Goal: Information Seeking & Learning: Learn about a topic

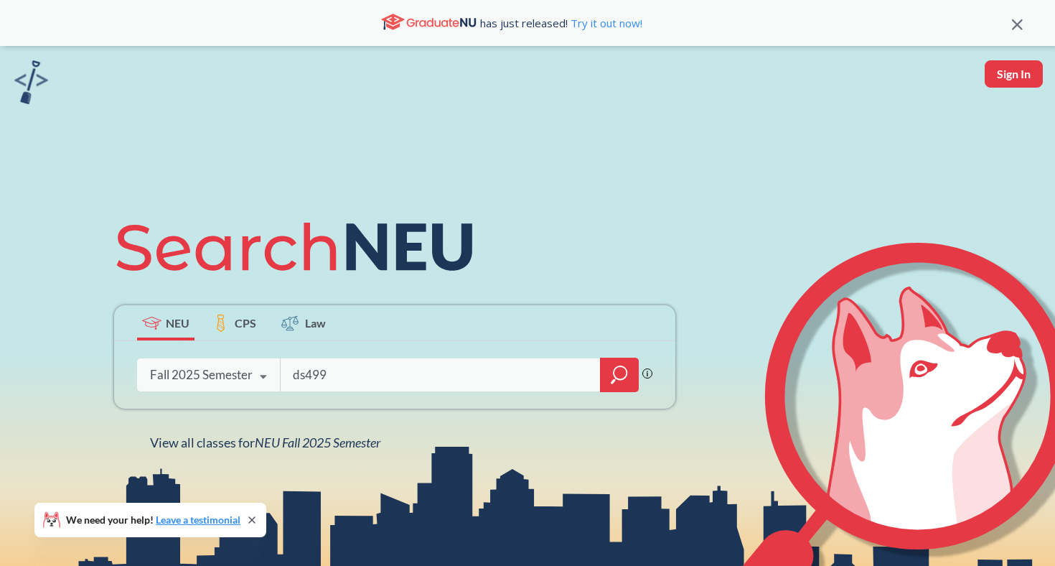
type input "ds4991"
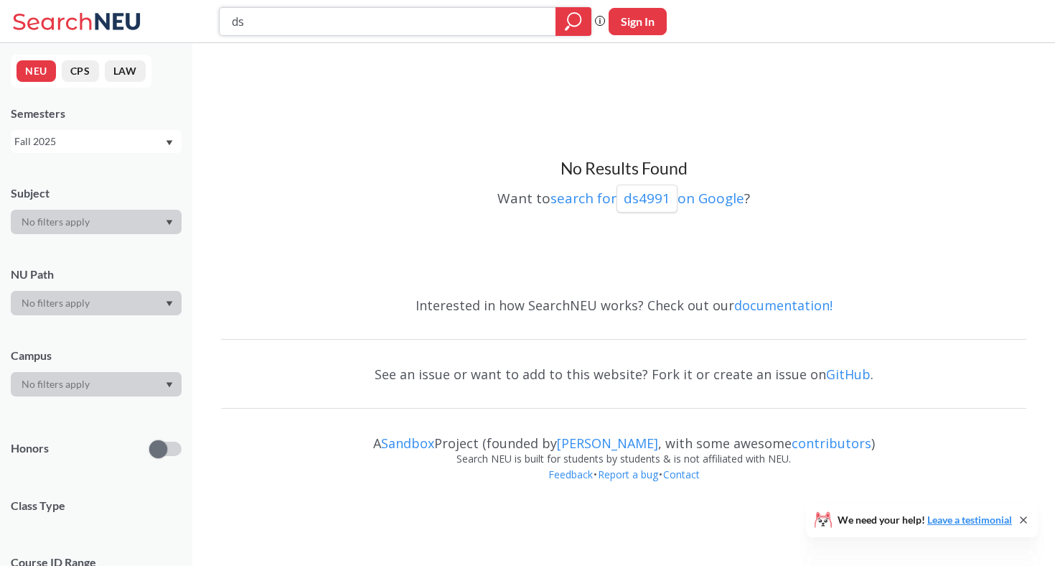
type input "d"
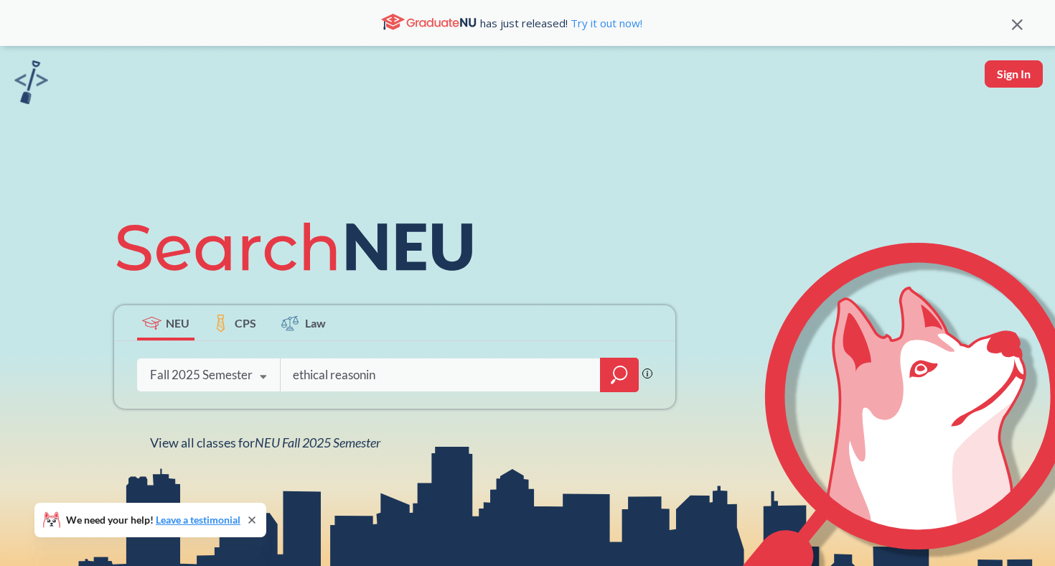
type input "ethical reasoning"
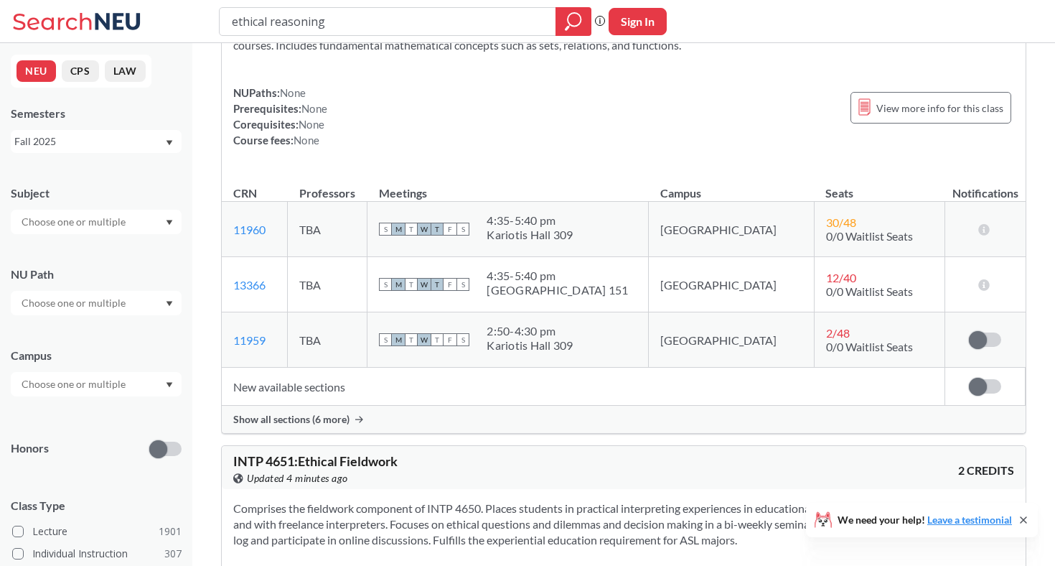
scroll to position [194, 0]
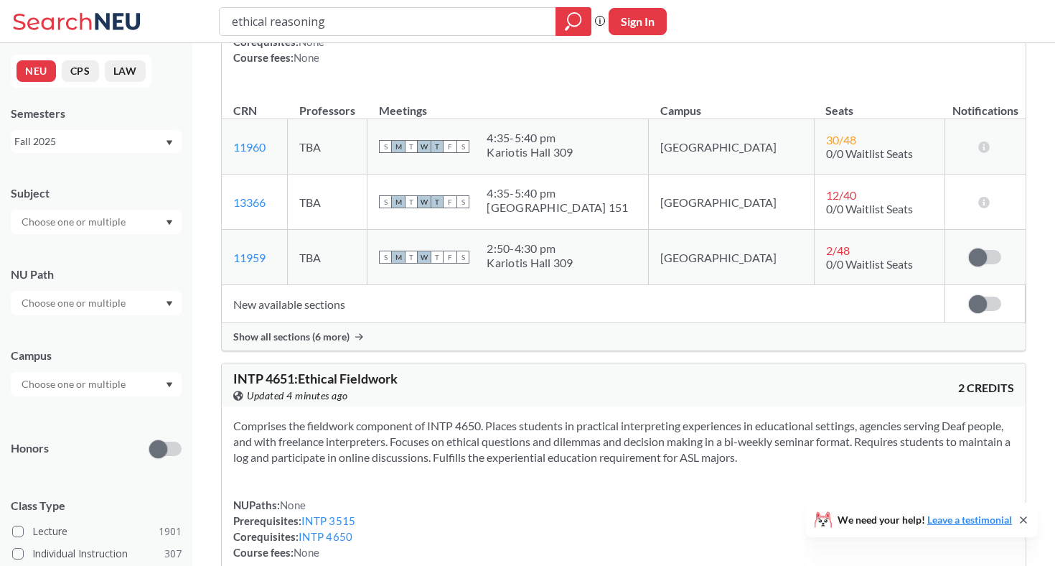
click at [114, 293] on div at bounding box center [96, 303] width 171 height 24
click at [121, 304] on input "text" at bounding box center [74, 302] width 121 height 17
type input "ethic"
click at [76, 342] on span "Ethical Reasoning" at bounding box center [60, 335] width 82 height 16
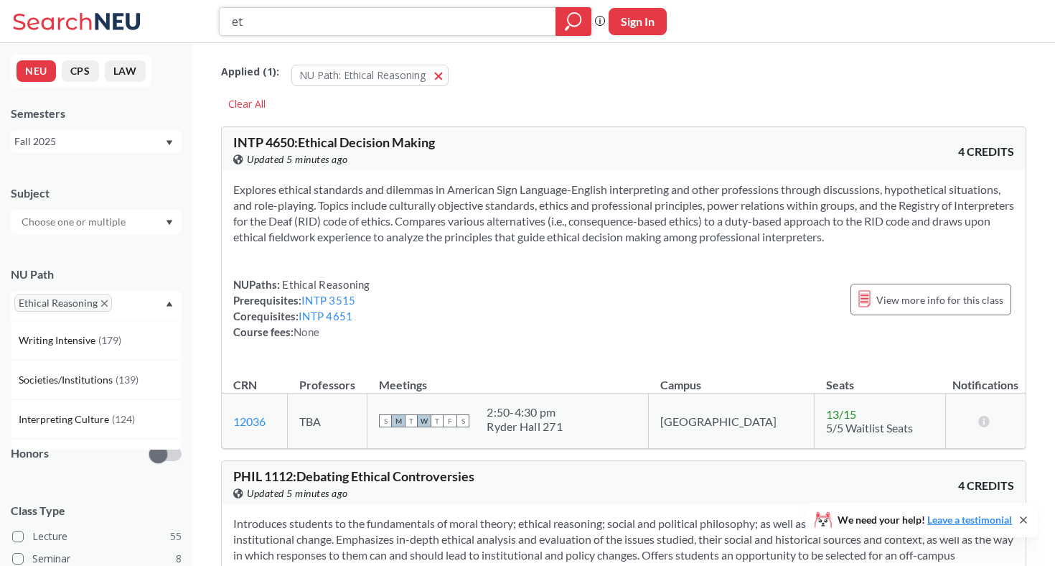
type input "e"
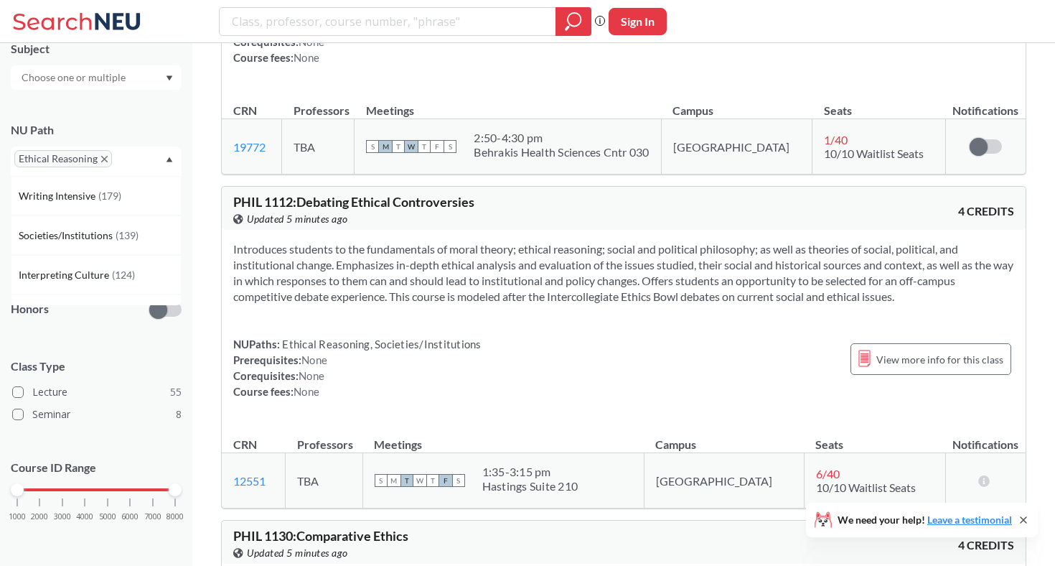
scroll to position [2451, 0]
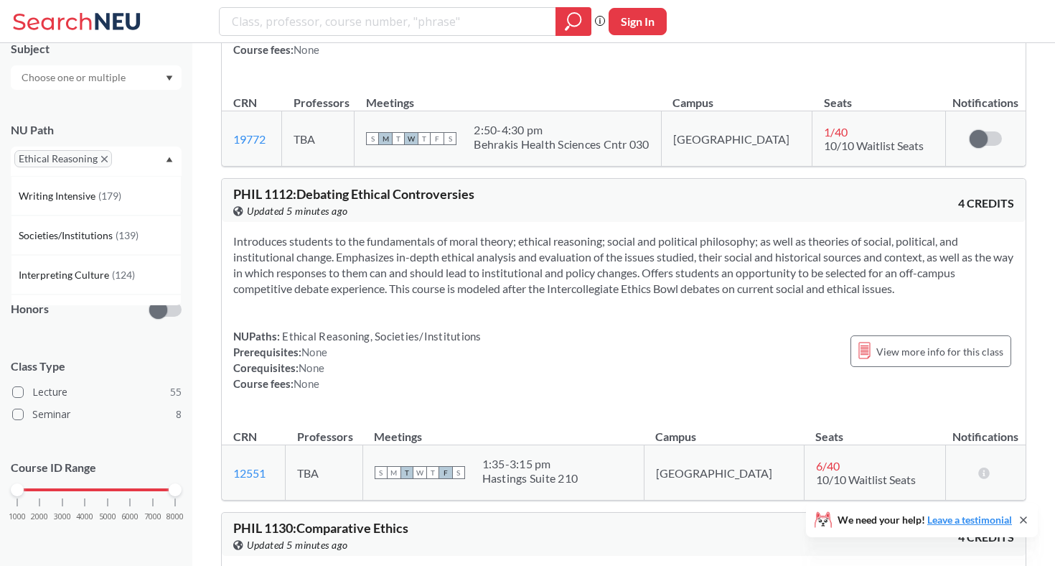
click at [869, 286] on div "Introduces students to the fundamentals of moral theory; ethical reasoning; soc…" at bounding box center [624, 318] width 804 height 192
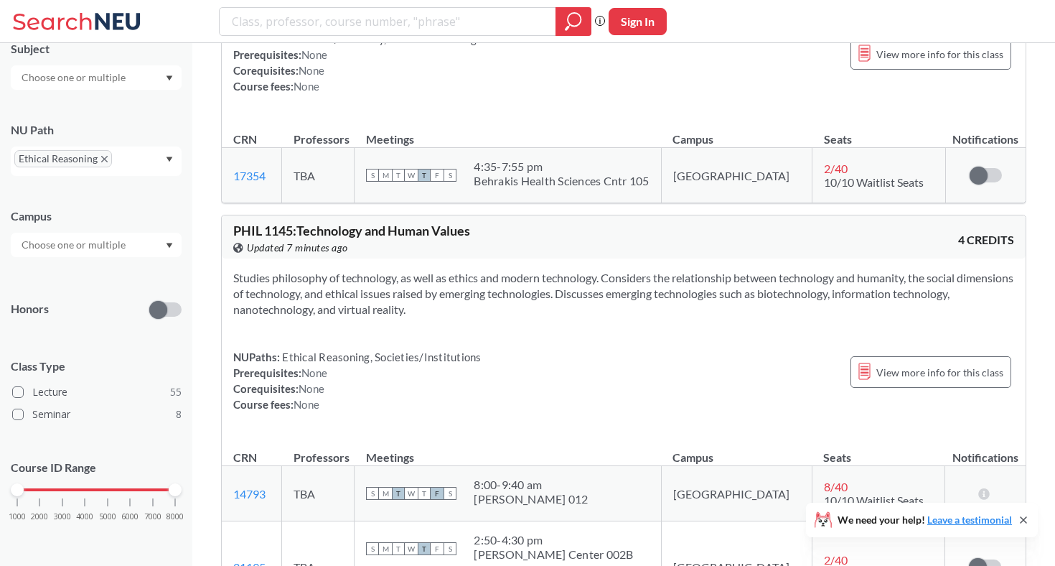
scroll to position [3052, 0]
click at [536, 15] on input "search" at bounding box center [387, 21] width 315 height 24
type input "a"
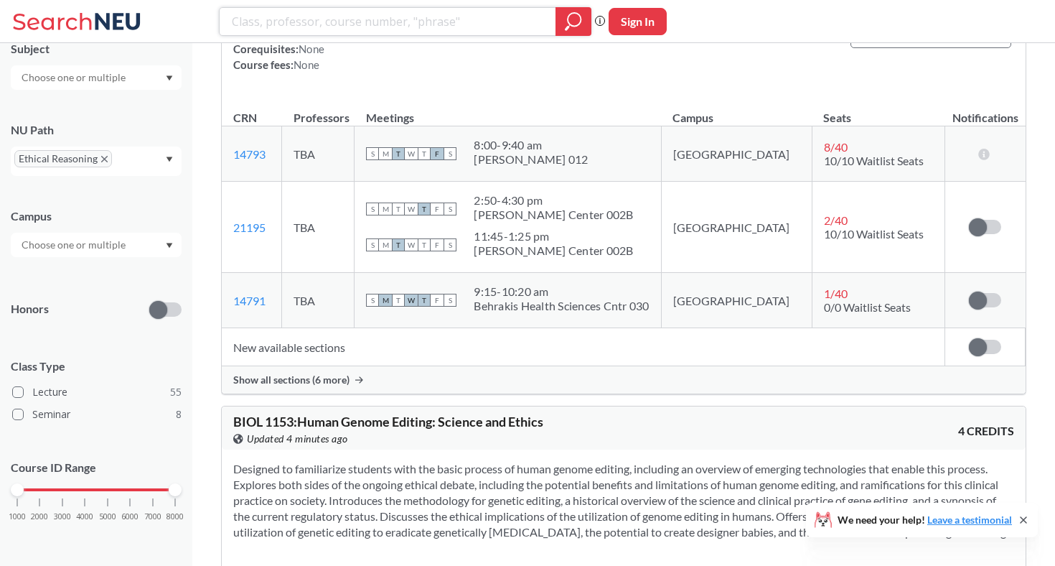
scroll to position [3393, 0]
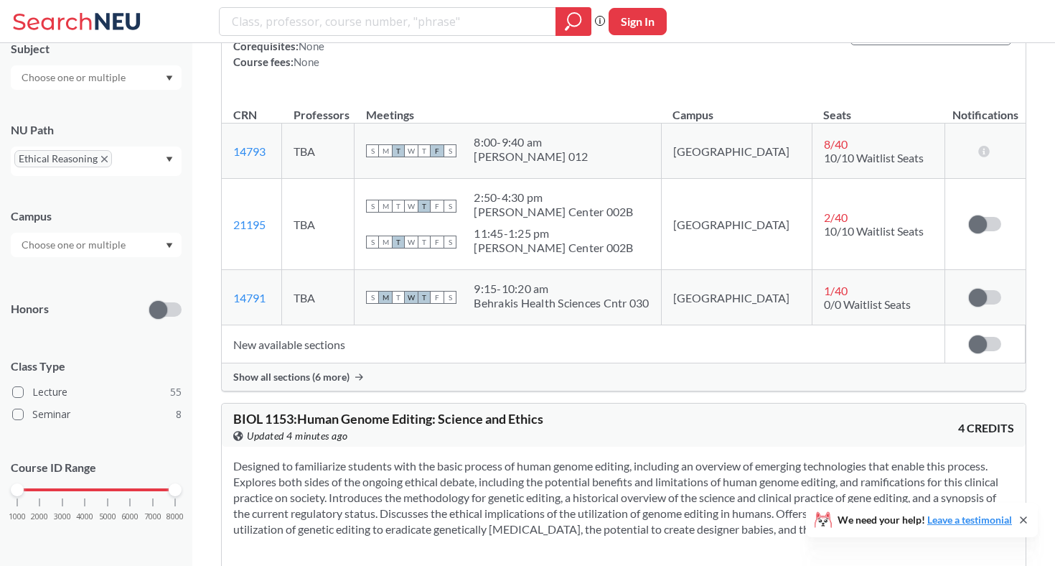
click at [392, 149] on td "S M T W T F S 8:00 - 9:40 am Hayden Hall 012" at bounding box center [508, 150] width 307 height 55
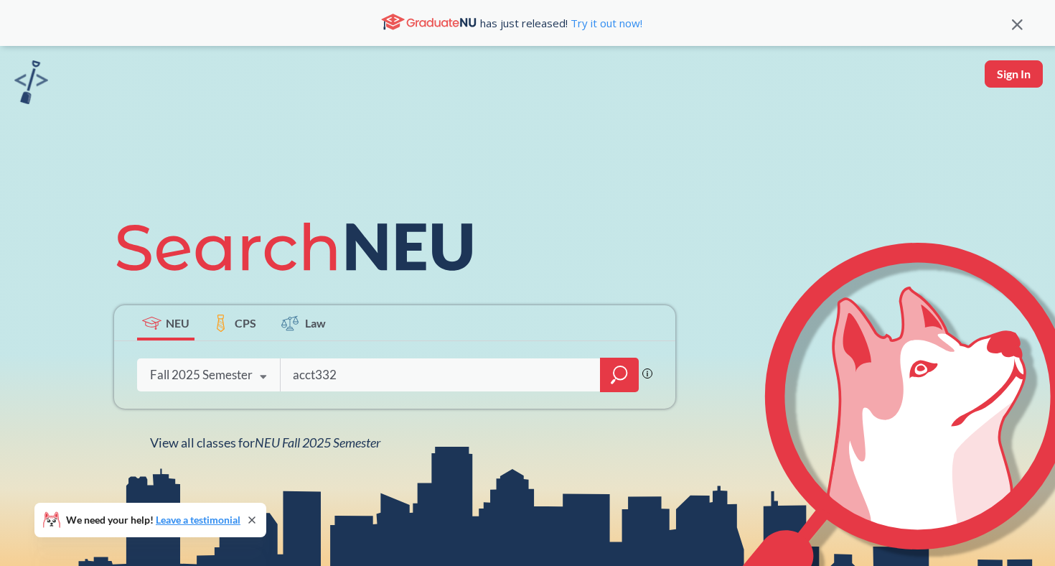
type input "acct3320"
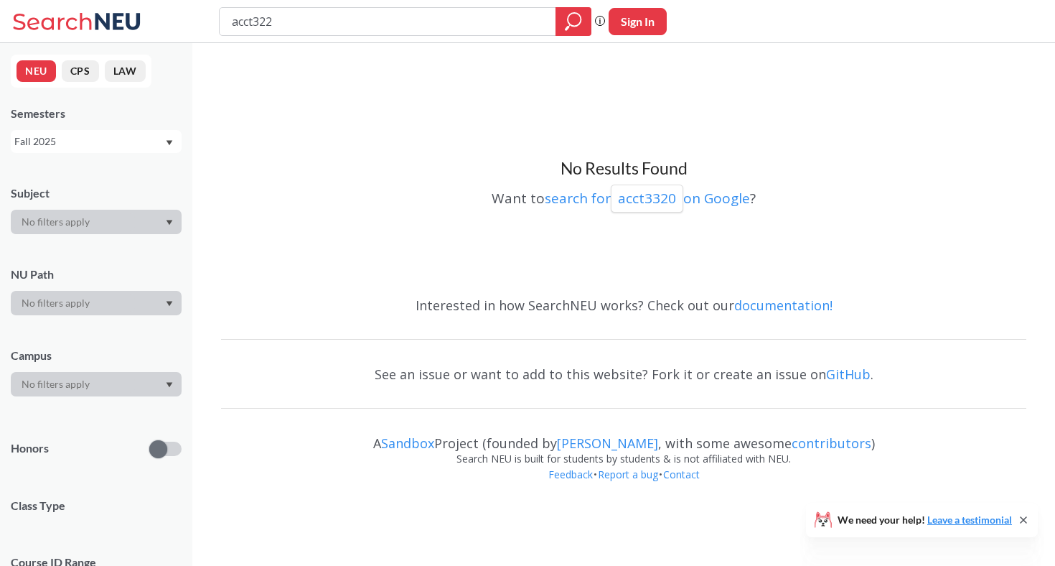
type input "acct3220"
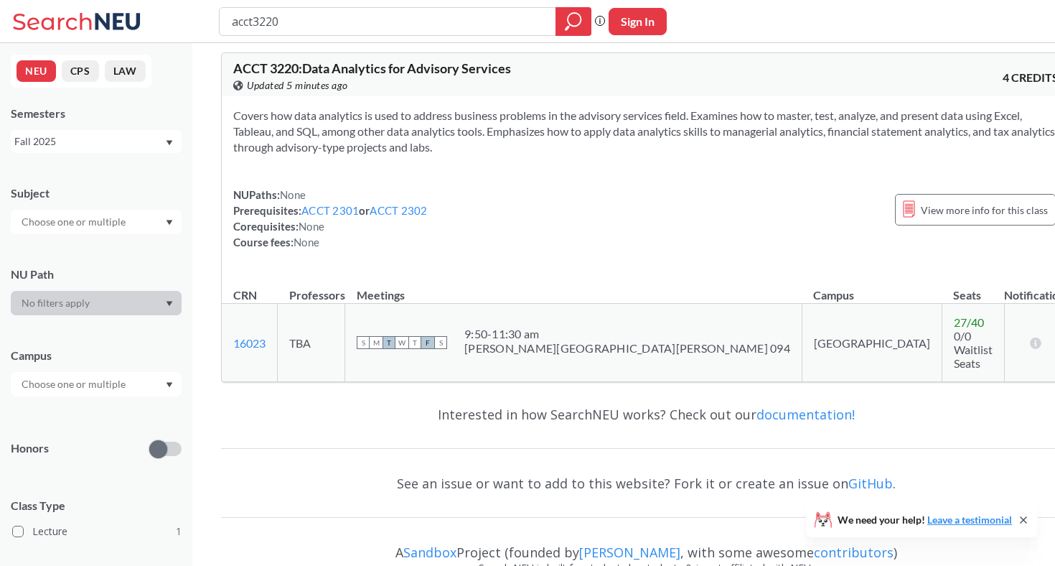
scroll to position [15, 0]
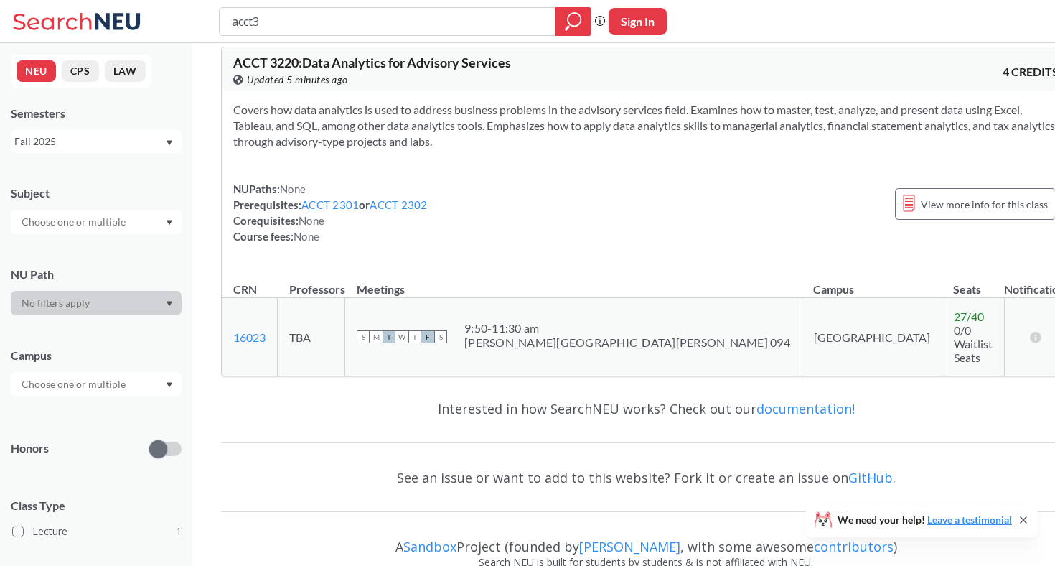
type input "acct"
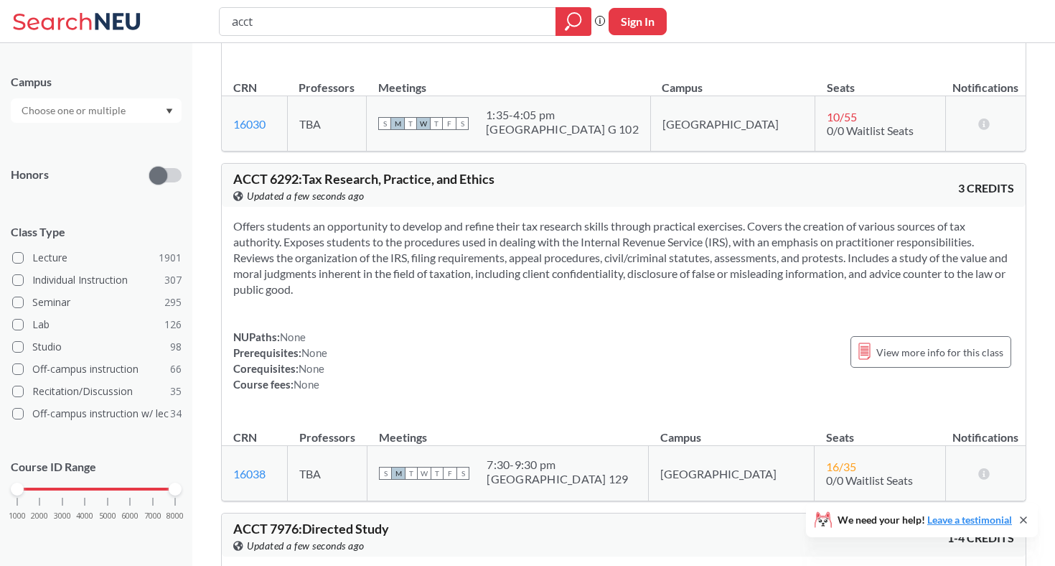
scroll to position [273, 0]
drag, startPoint x: 172, startPoint y: 492, endPoint x: 85, endPoint y: 487, distance: 87.0
click at [85, 487] on div at bounding box center [84, 489] width 13 height 13
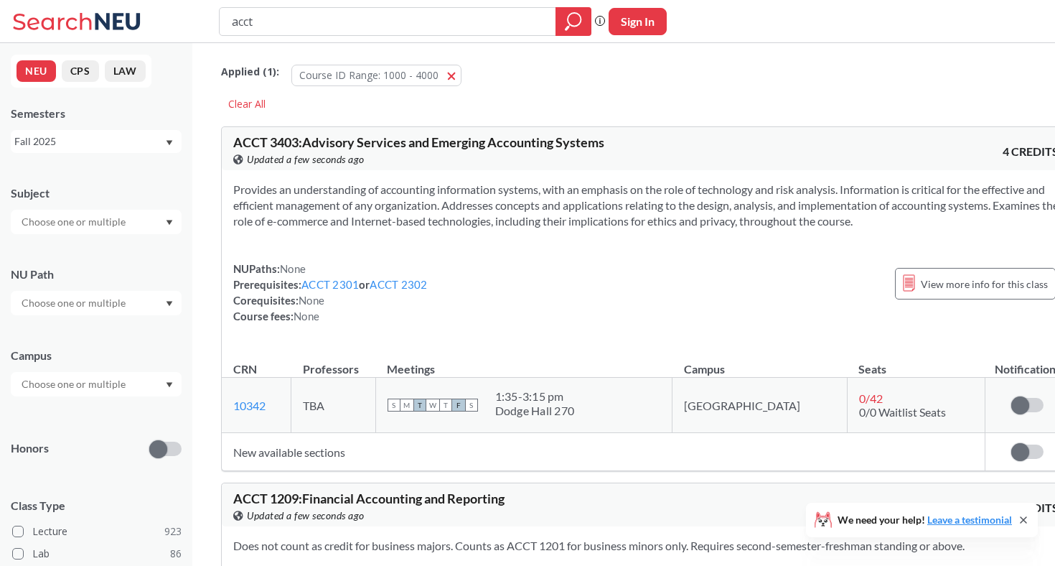
click at [147, 218] on div at bounding box center [96, 222] width 171 height 24
click at [114, 221] on input "text" at bounding box center [74, 221] width 121 height 17
type input "acc"
click at [106, 249] on div "ACCT ( 8 )" at bounding box center [100, 247] width 162 height 16
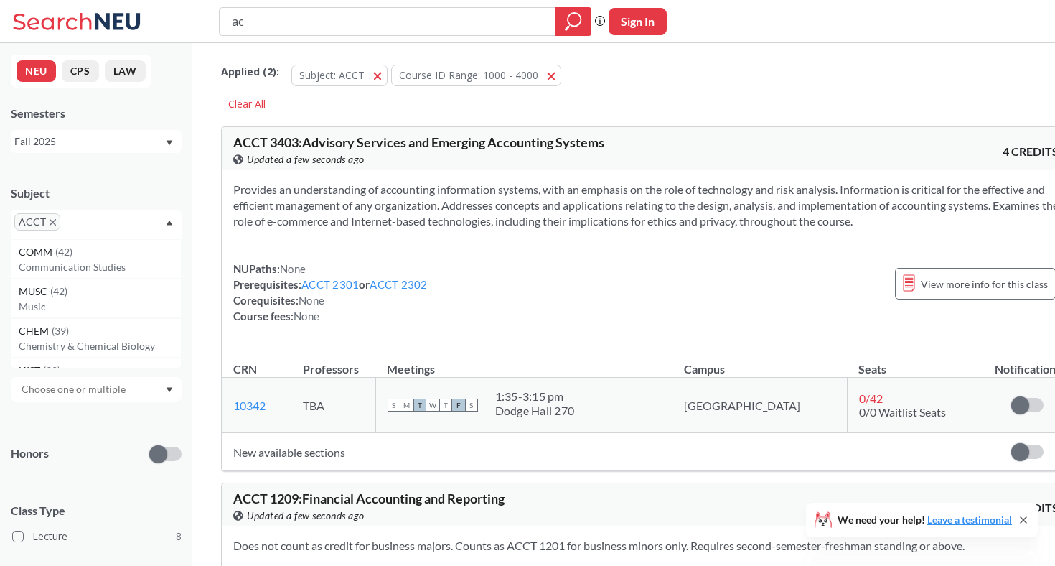
type input "a"
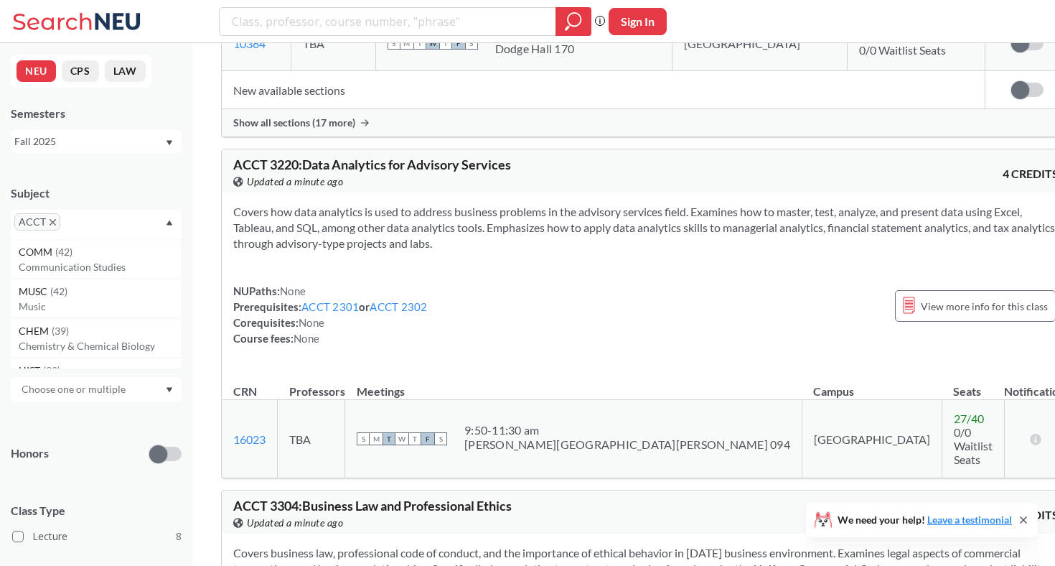
scroll to position [1518, 0]
drag, startPoint x: 363, startPoint y: 230, endPoint x: 515, endPoint y: 231, distance: 152.9
click at [515, 231] on section "Covers how data analytics is used to address business problems in the advisory …" at bounding box center [646, 226] width 826 height 47
copy section "advisory-type projects and labs"
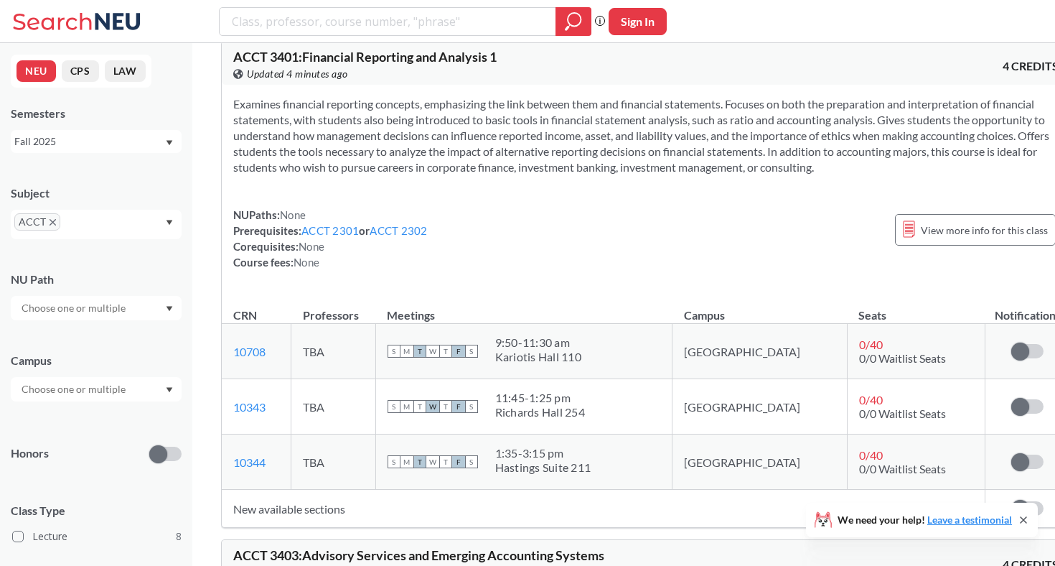
scroll to position [2269, 0]
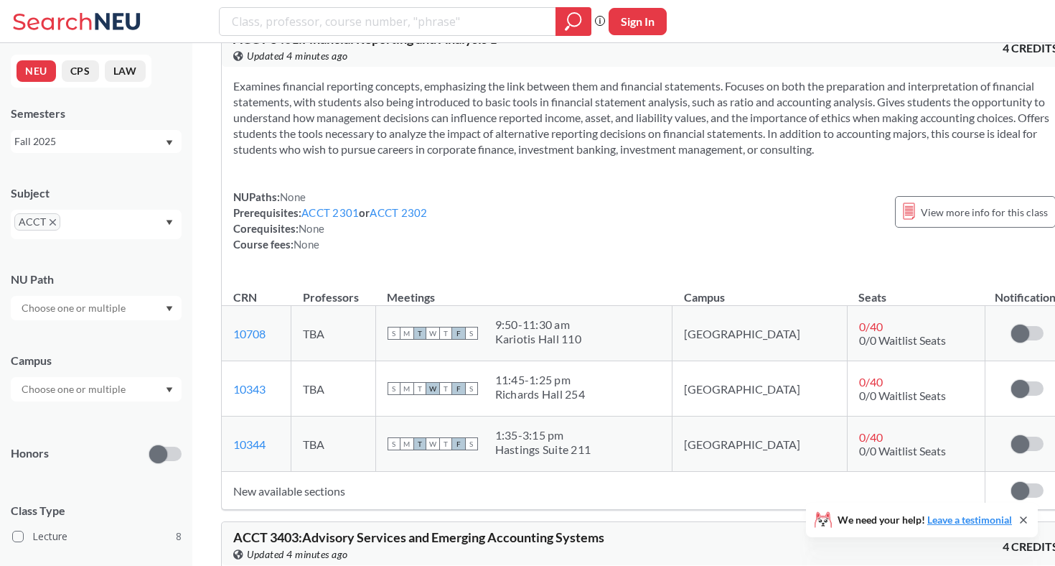
click at [592, 504] on td "New available sections" at bounding box center [604, 491] width 764 height 38
click at [291, 510] on td "New available sections" at bounding box center [604, 491] width 764 height 38
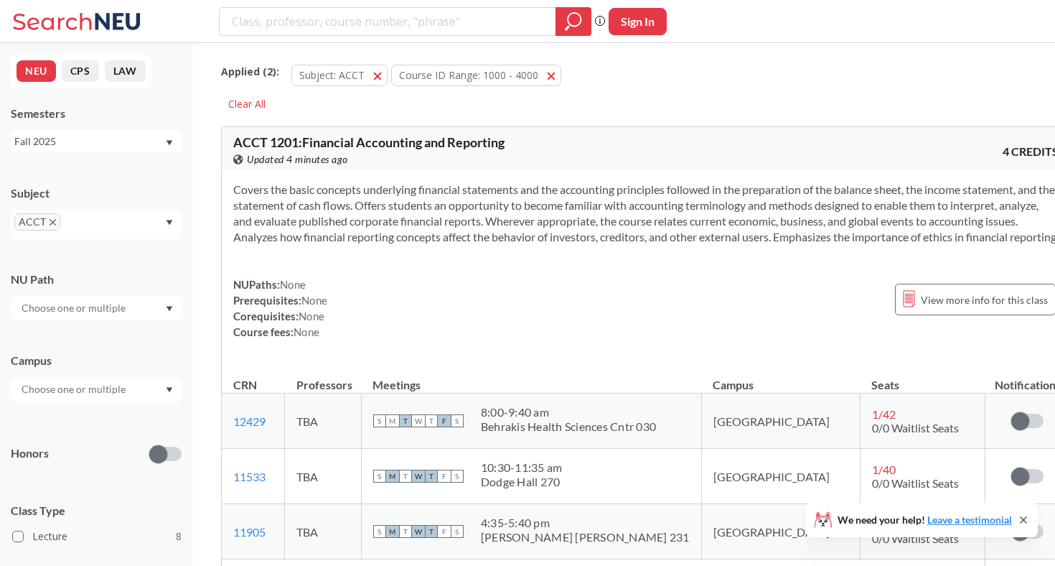
scroll to position [0, 0]
click at [383, 75] on span "button" at bounding box center [383, 75] width 0 height 14
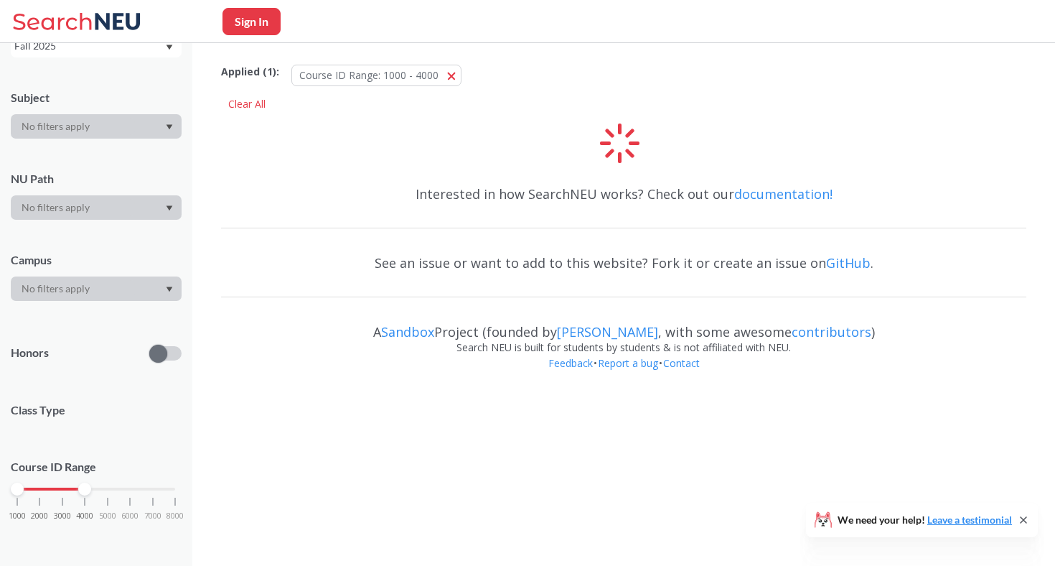
scroll to position [95, 0]
drag, startPoint x: 81, startPoint y: 489, endPoint x: 69, endPoint y: 489, distance: 12.2
click at [69, 489] on div "1000 2000 3000 4000 5000 6000 7000 8000" at bounding box center [96, 490] width 158 height 10
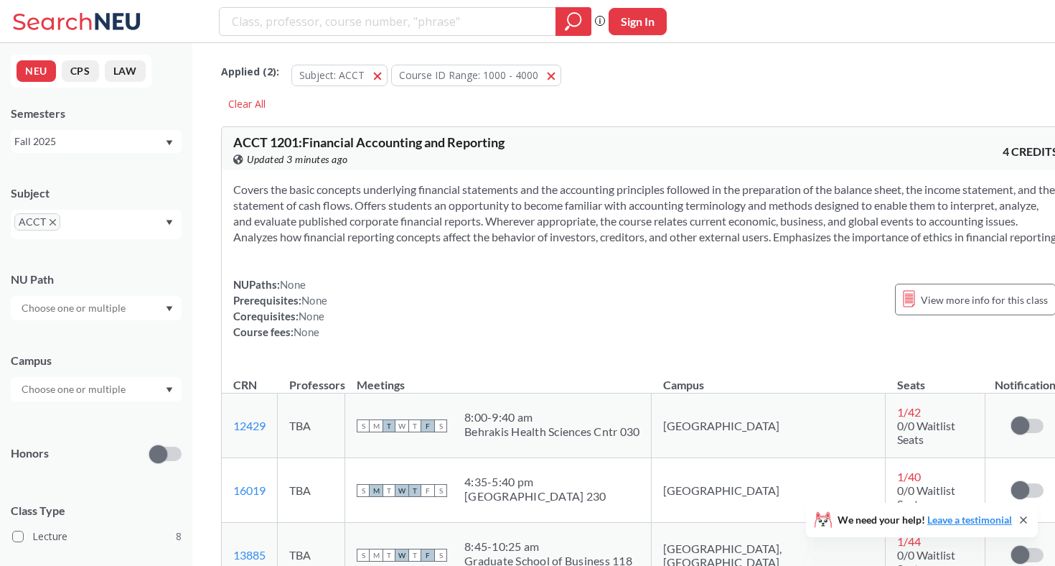
click at [51, 222] on icon "X to remove pill" at bounding box center [53, 222] width 6 height 6
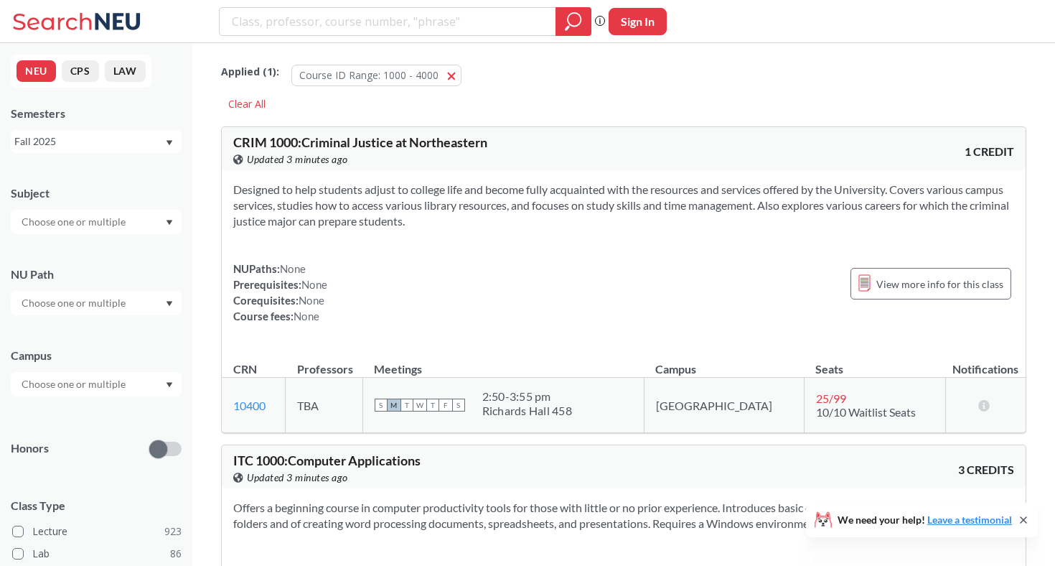
click at [79, 299] on input "text" at bounding box center [74, 302] width 121 height 17
type input "ethica"
click at [70, 326] on div "Ethical Reasoning ( 55 )" at bounding box center [96, 334] width 171 height 39
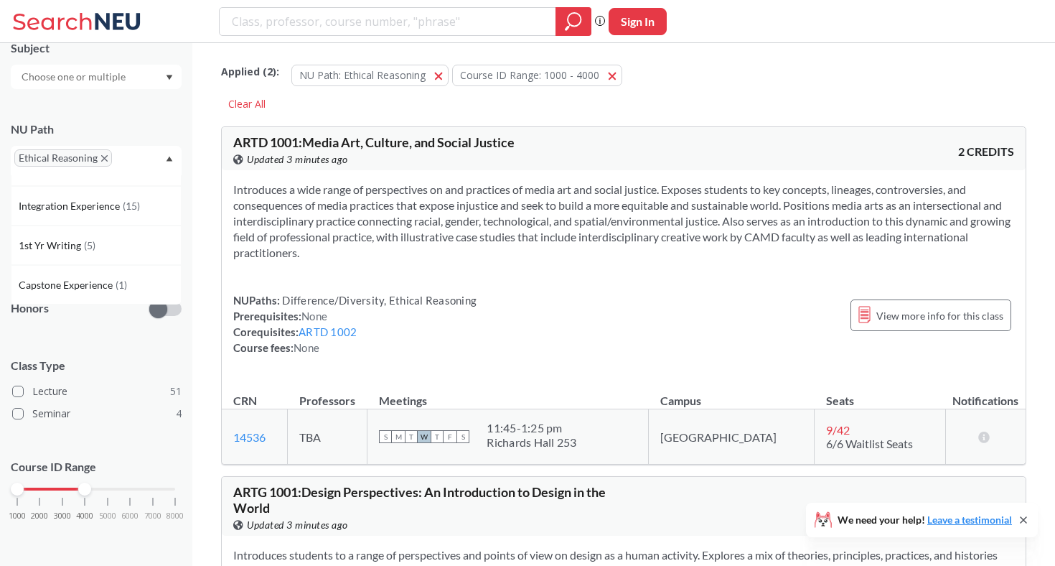
scroll to position [144, 0]
drag, startPoint x: 81, startPoint y: 488, endPoint x: 65, endPoint y: 488, distance: 15.8
click at [65, 488] on div at bounding box center [62, 489] width 13 height 13
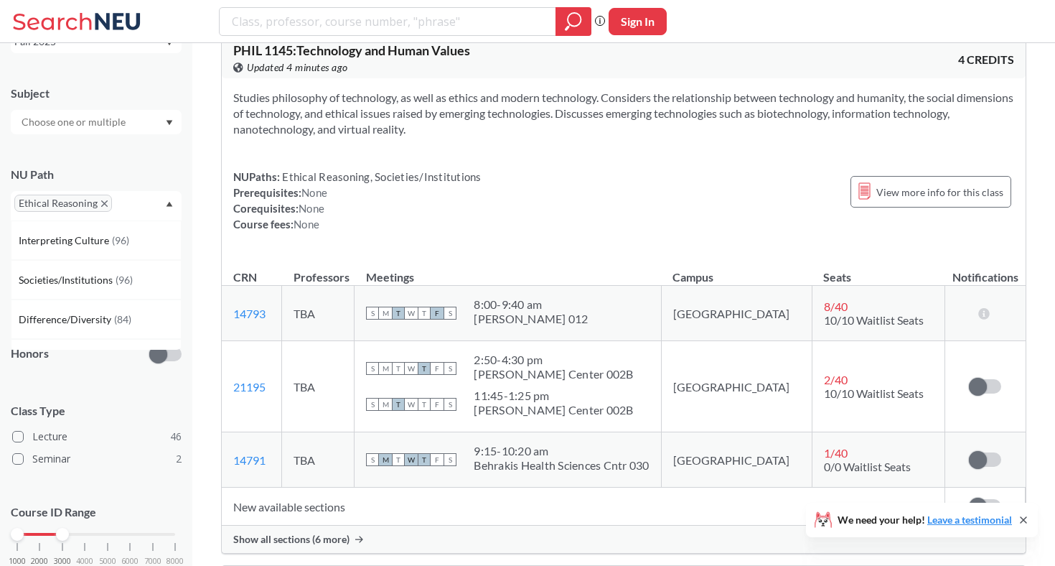
scroll to position [3240, 0]
